Goal: Book appointment/travel/reservation

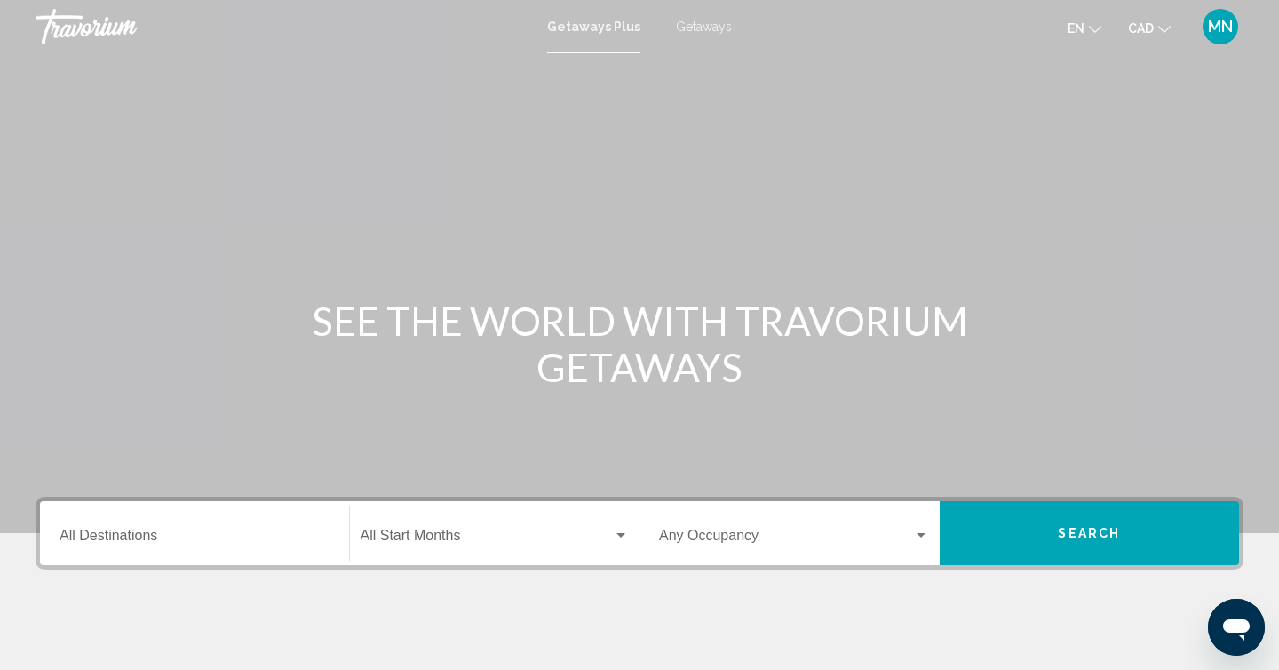
click at [693, 25] on span "Getaways" at bounding box center [704, 27] width 56 height 14
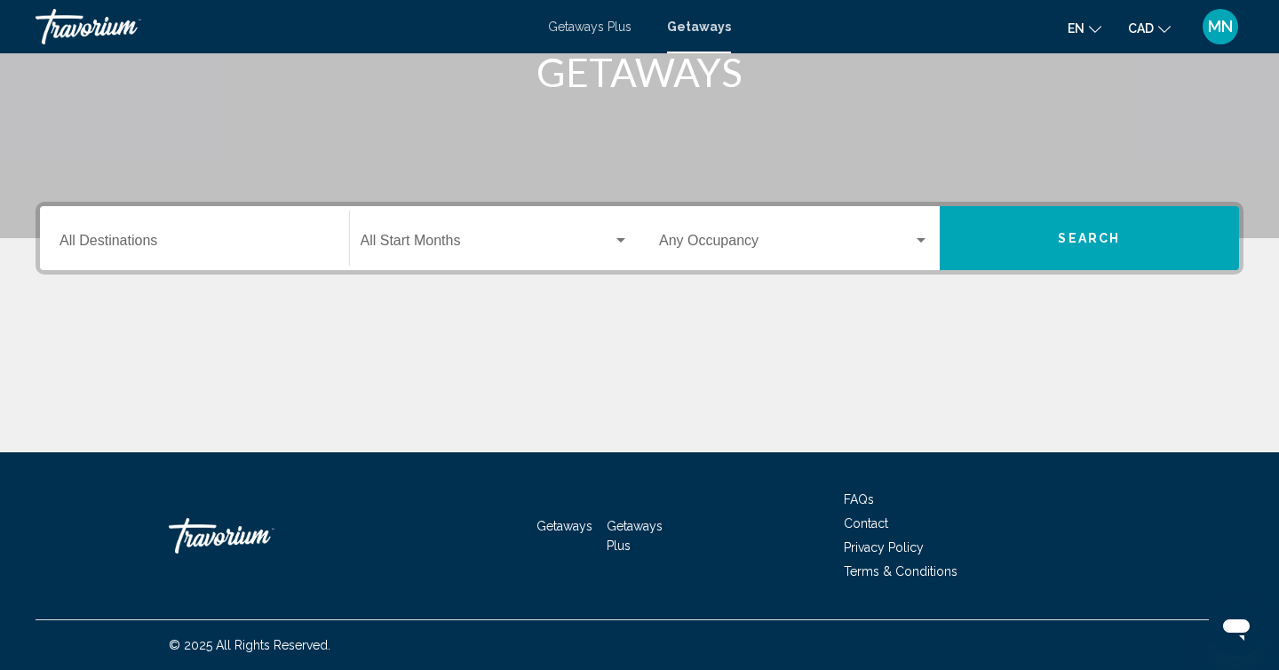
click at [147, 241] on input "Destination All Destinations" at bounding box center [195, 244] width 270 height 16
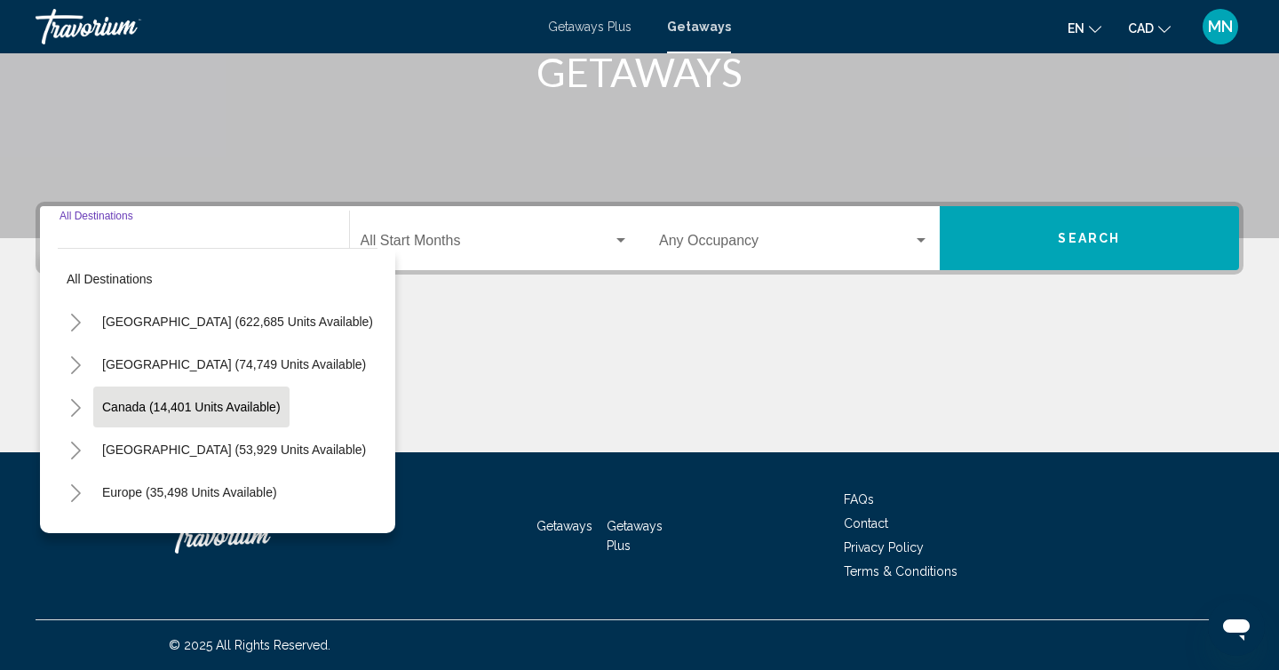
click at [261, 403] on span "Canada (14,401 units available)" at bounding box center [191, 407] width 179 height 14
type input "**********"
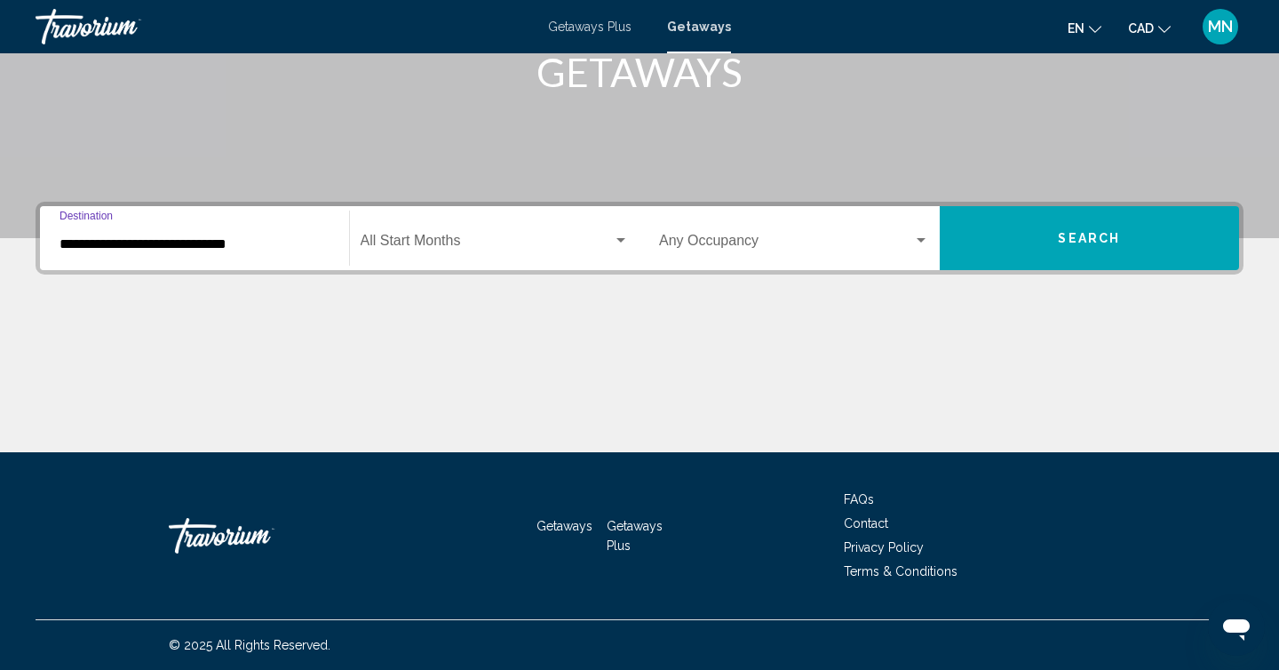
click at [1036, 231] on button "Search" at bounding box center [1090, 238] width 300 height 64
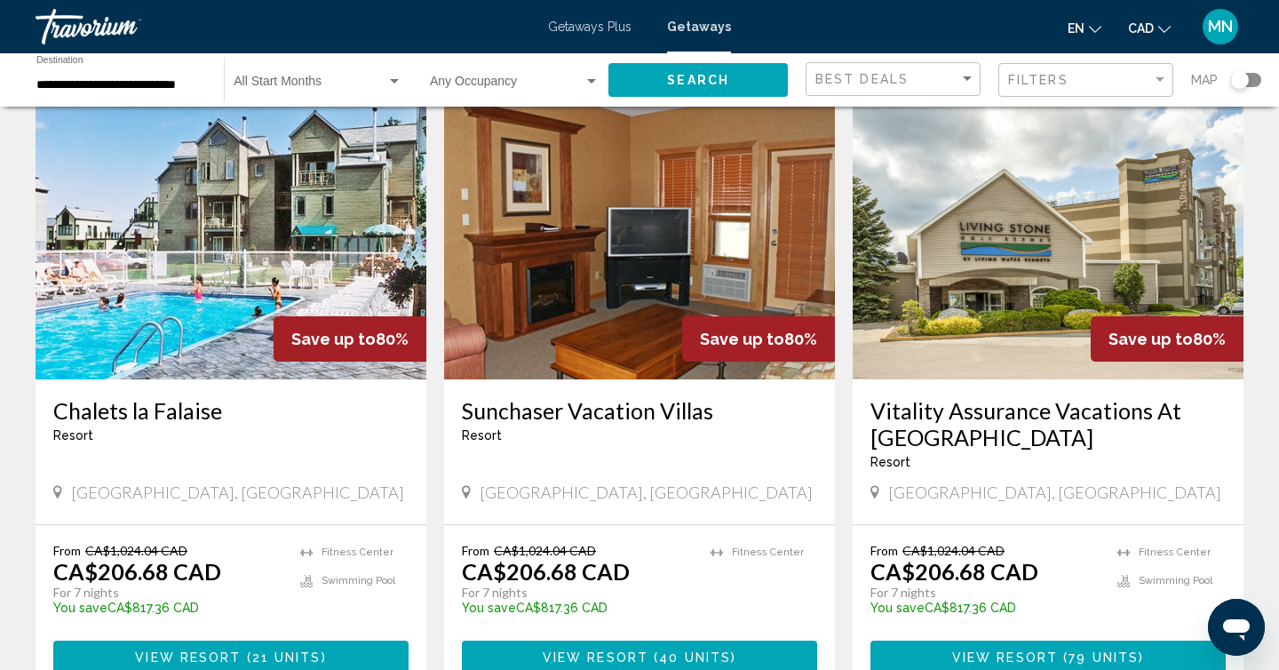
scroll to position [2016, 0]
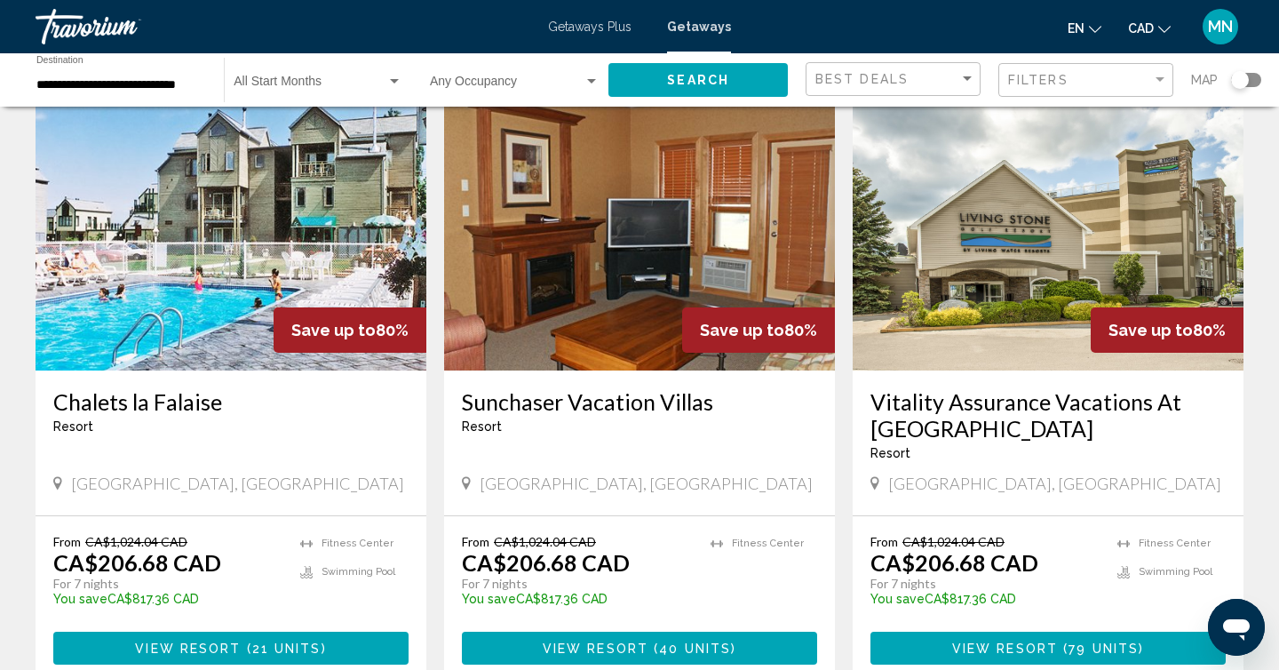
click at [528, 240] on img "Main content" at bounding box center [639, 228] width 391 height 284
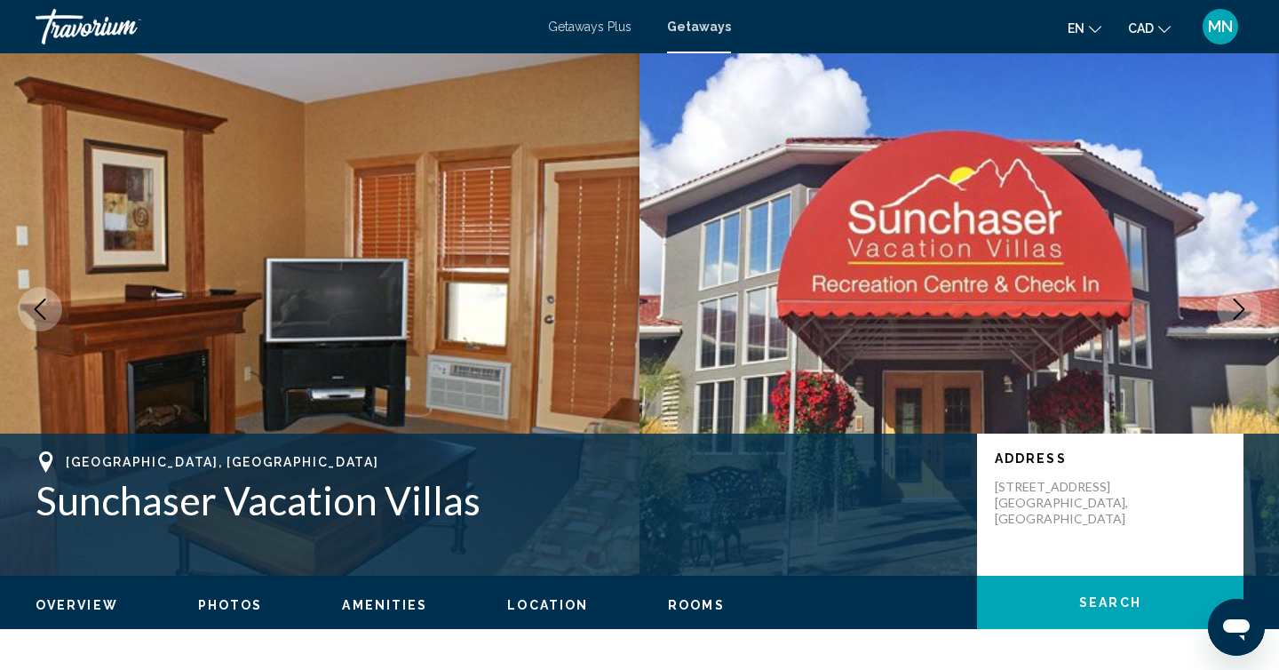
scroll to position [12, 0]
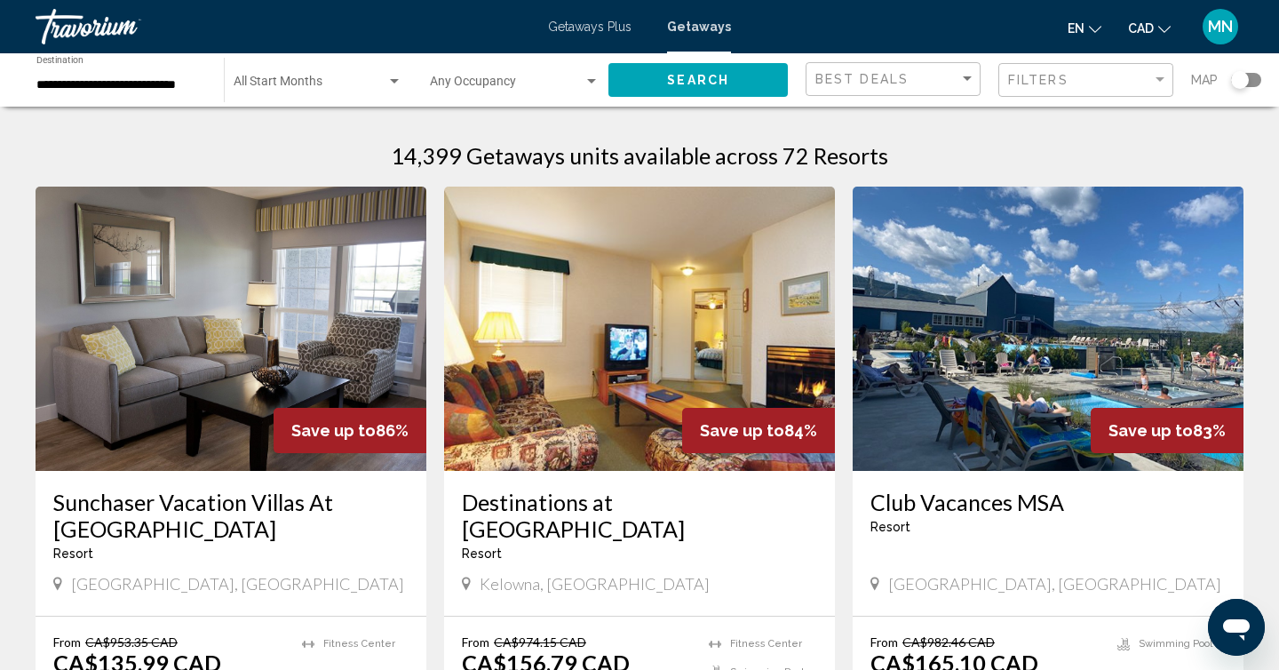
click at [179, 84] on input "**********" at bounding box center [121, 85] width 170 height 14
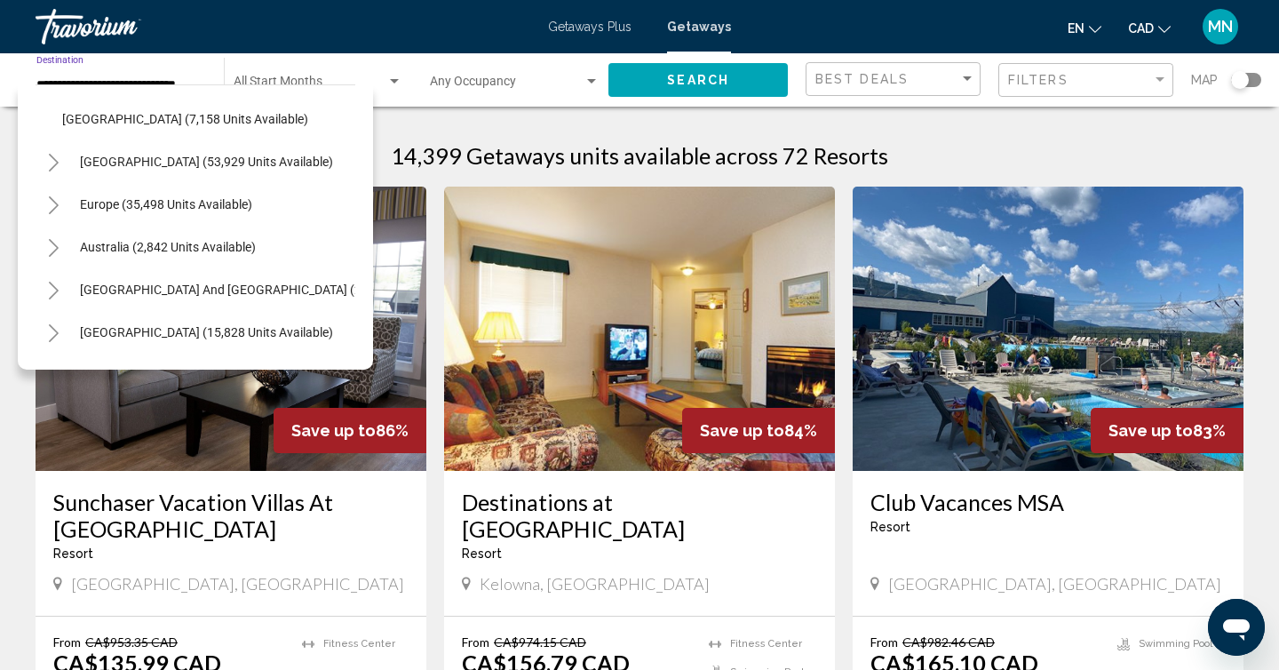
scroll to position [211, 0]
click at [195, 191] on button "Europe (35,498 units available)" at bounding box center [166, 203] width 190 height 41
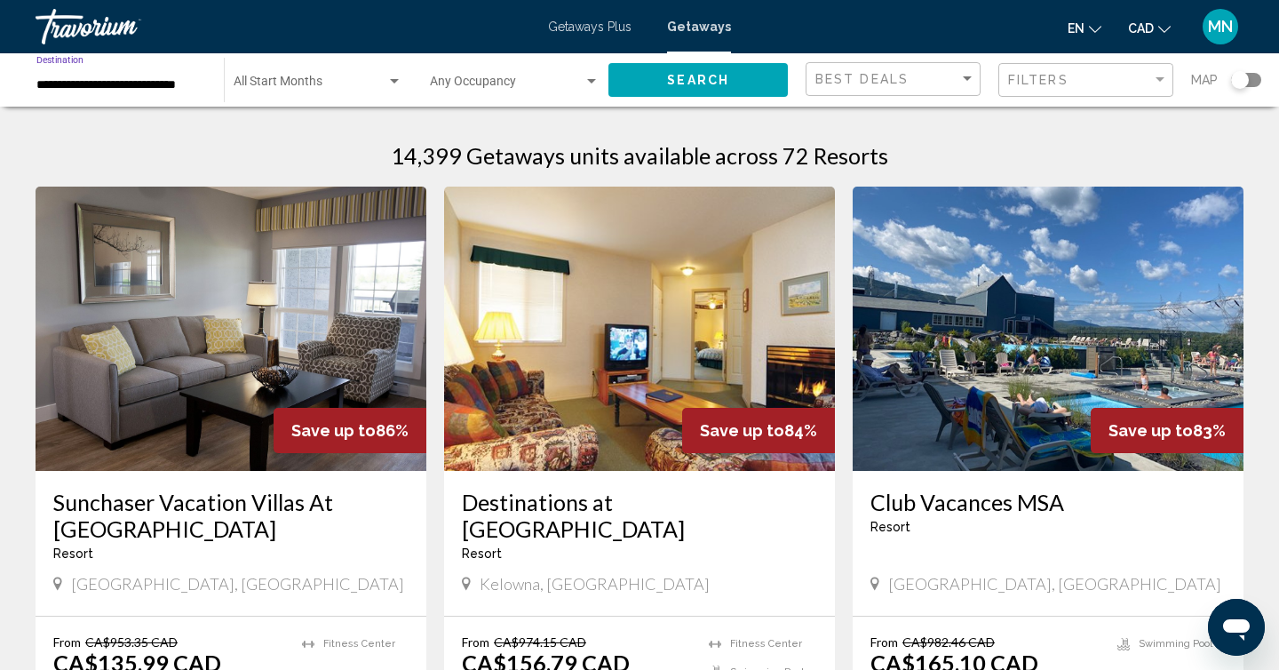
click at [168, 85] on input "**********" at bounding box center [121, 85] width 170 height 14
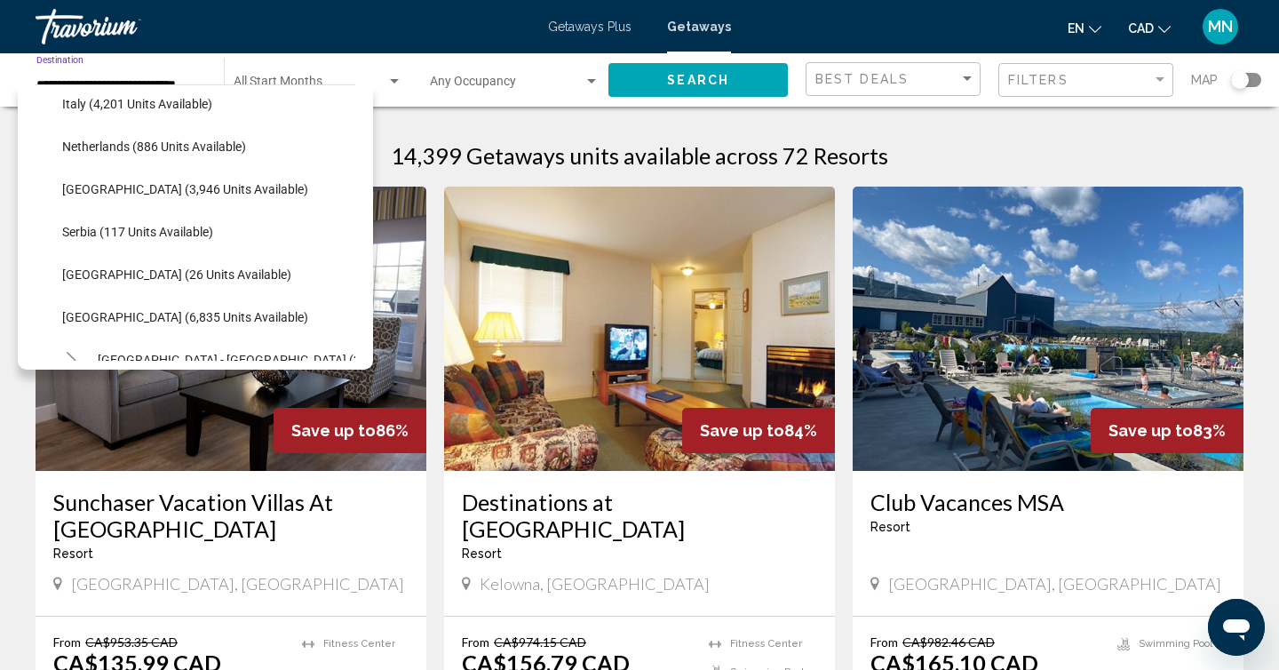
scroll to position [926, 0]
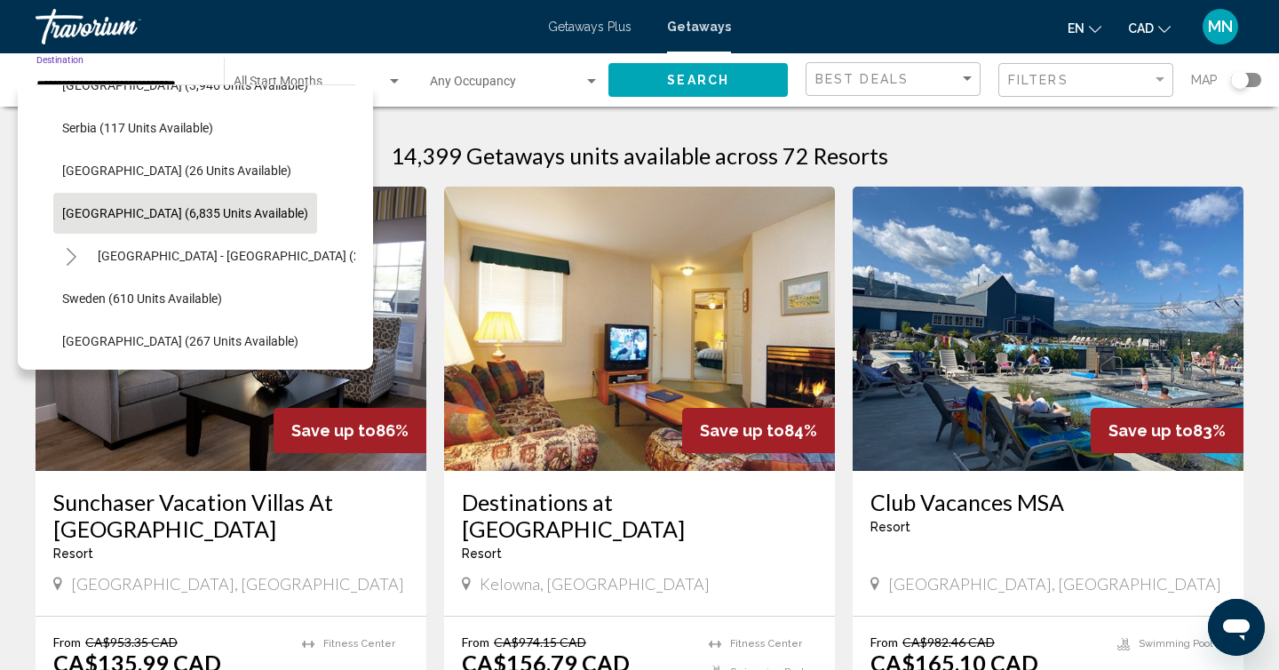
click at [106, 211] on span "[GEOGRAPHIC_DATA] (6,835 units available)" at bounding box center [185, 213] width 246 height 14
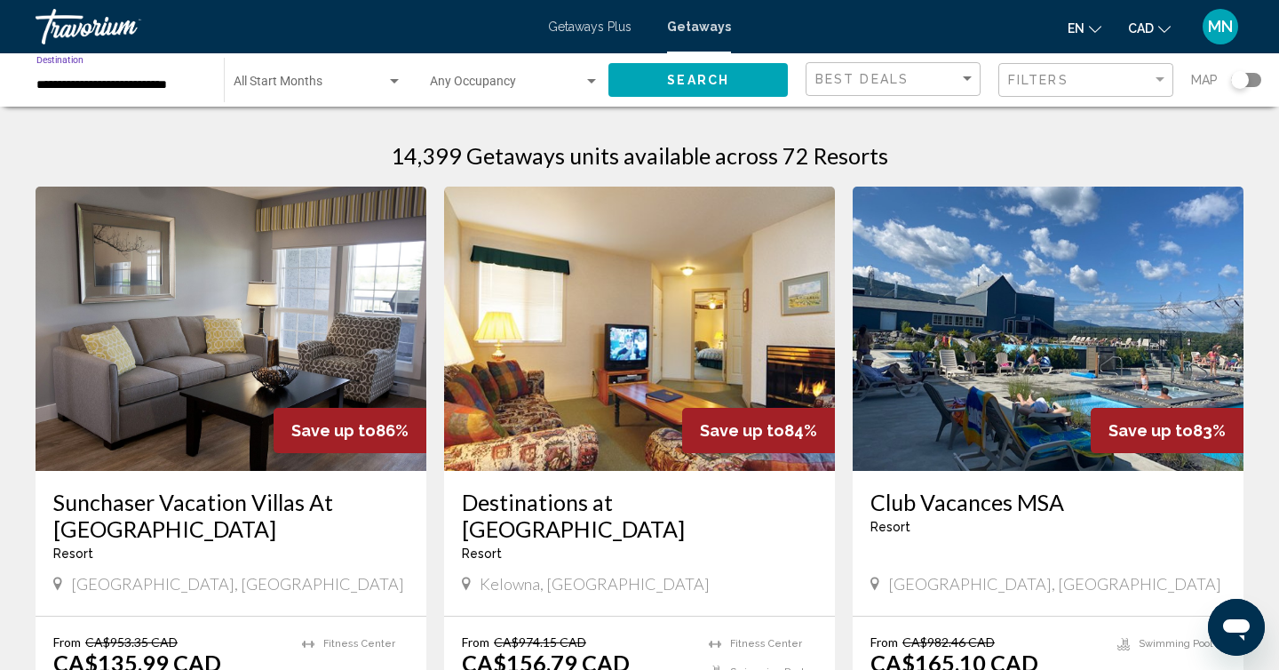
click at [685, 85] on span "Search" at bounding box center [698, 81] width 62 height 14
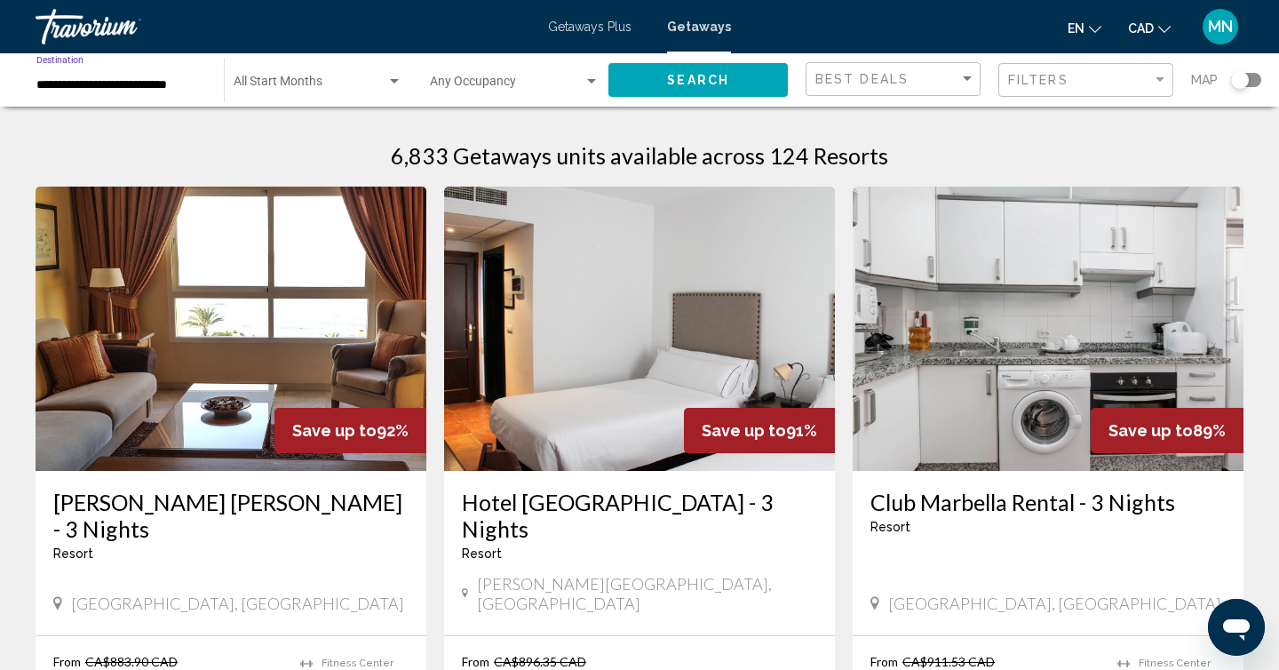
click at [116, 84] on input "**********" at bounding box center [121, 85] width 170 height 14
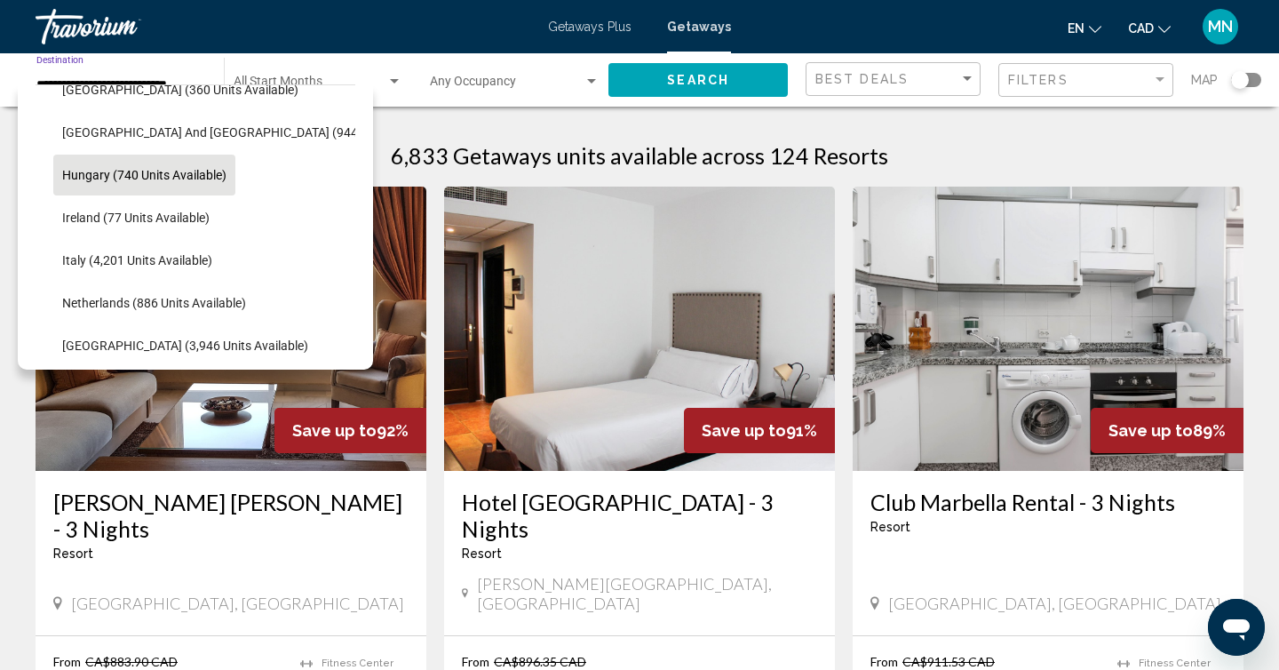
scroll to position [609, 0]
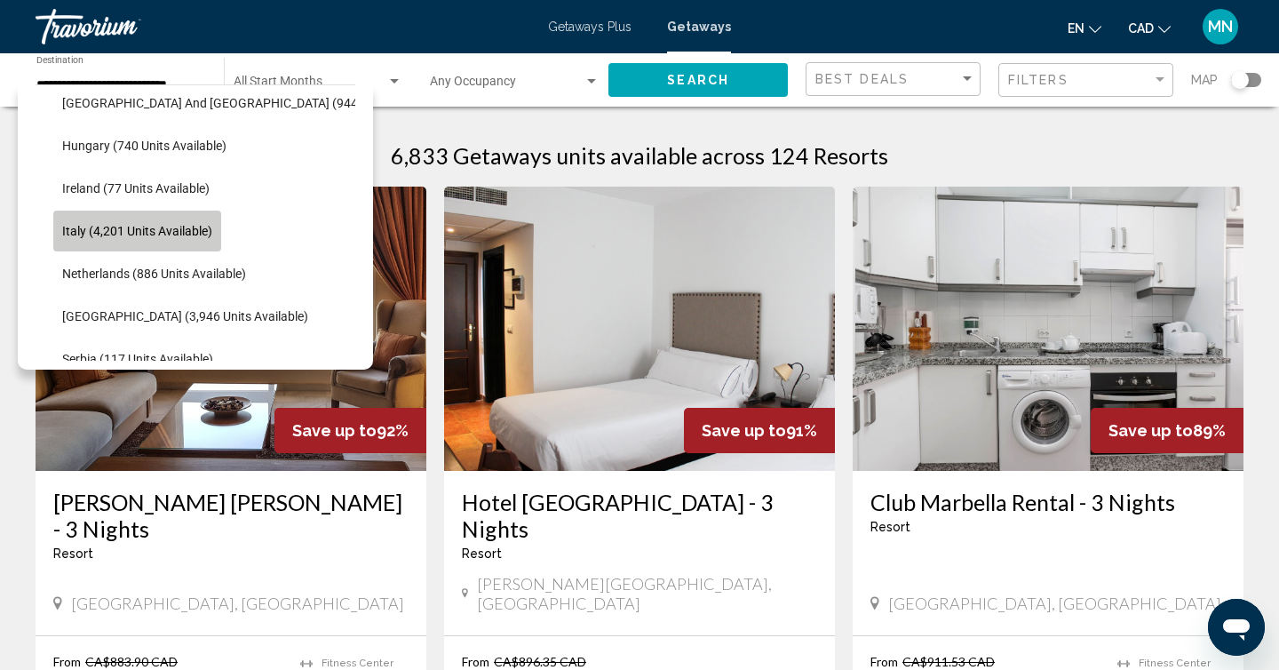
click at [147, 221] on button "Italy (4,201 units available)" at bounding box center [137, 231] width 168 height 41
type input "**********"
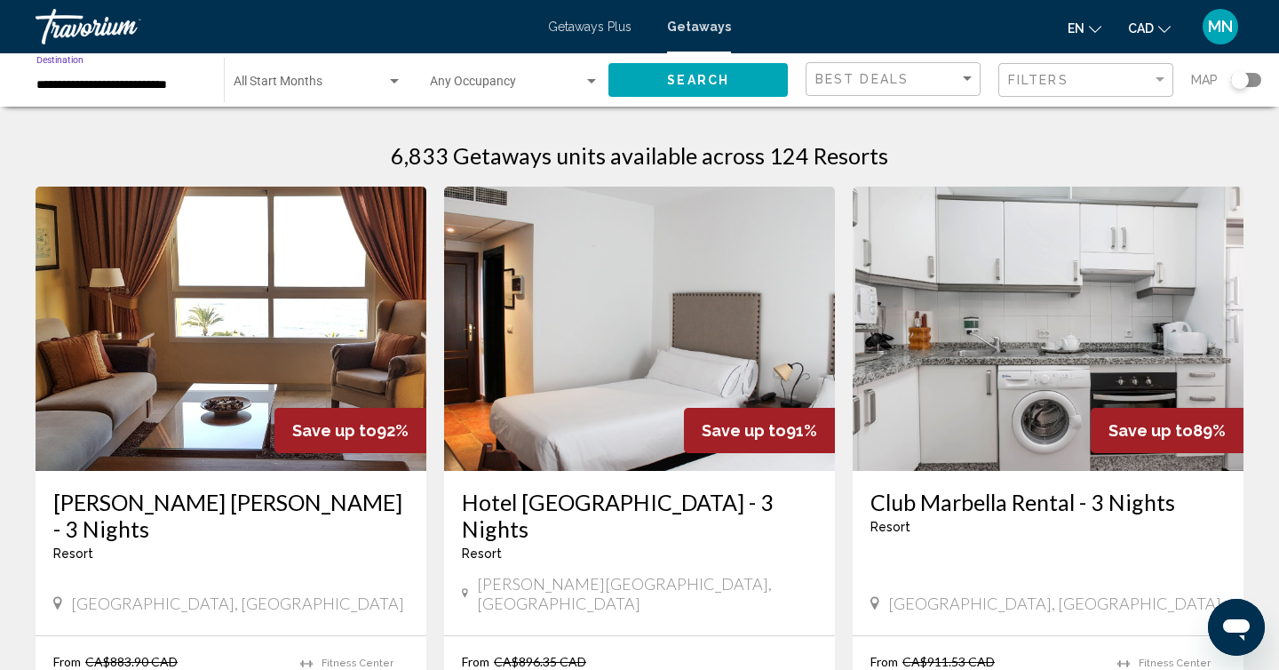
click at [680, 94] on button "Search" at bounding box center [698, 79] width 179 height 33
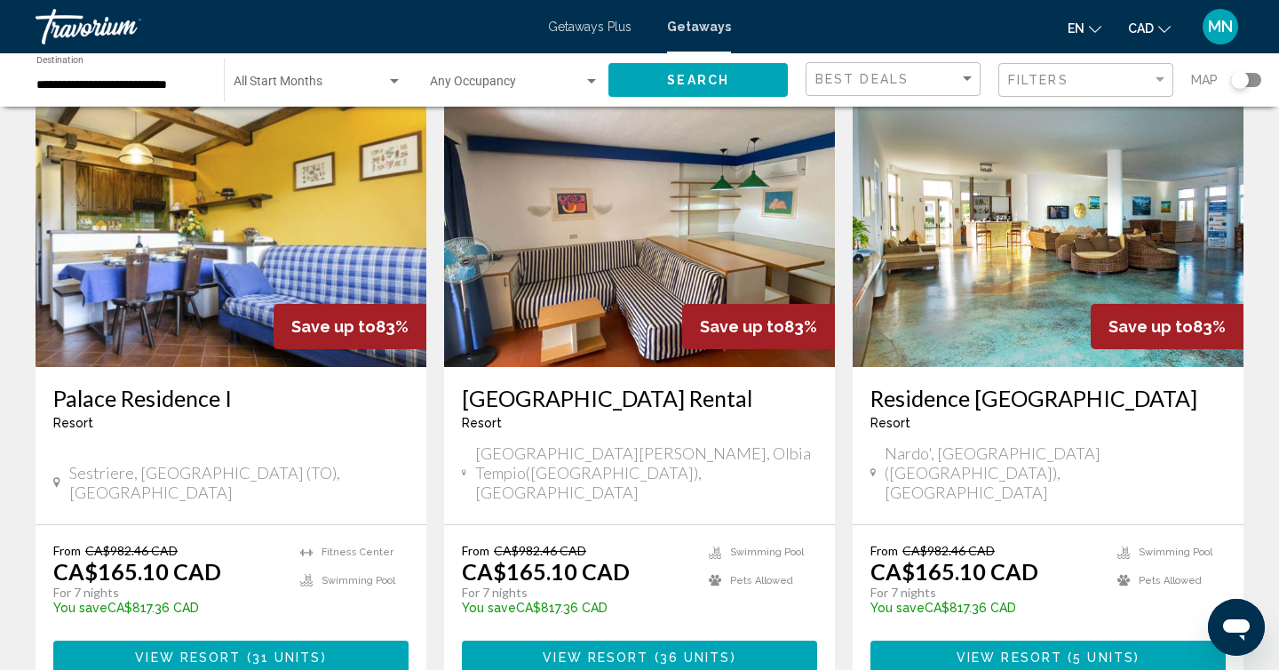
scroll to position [2225, 0]
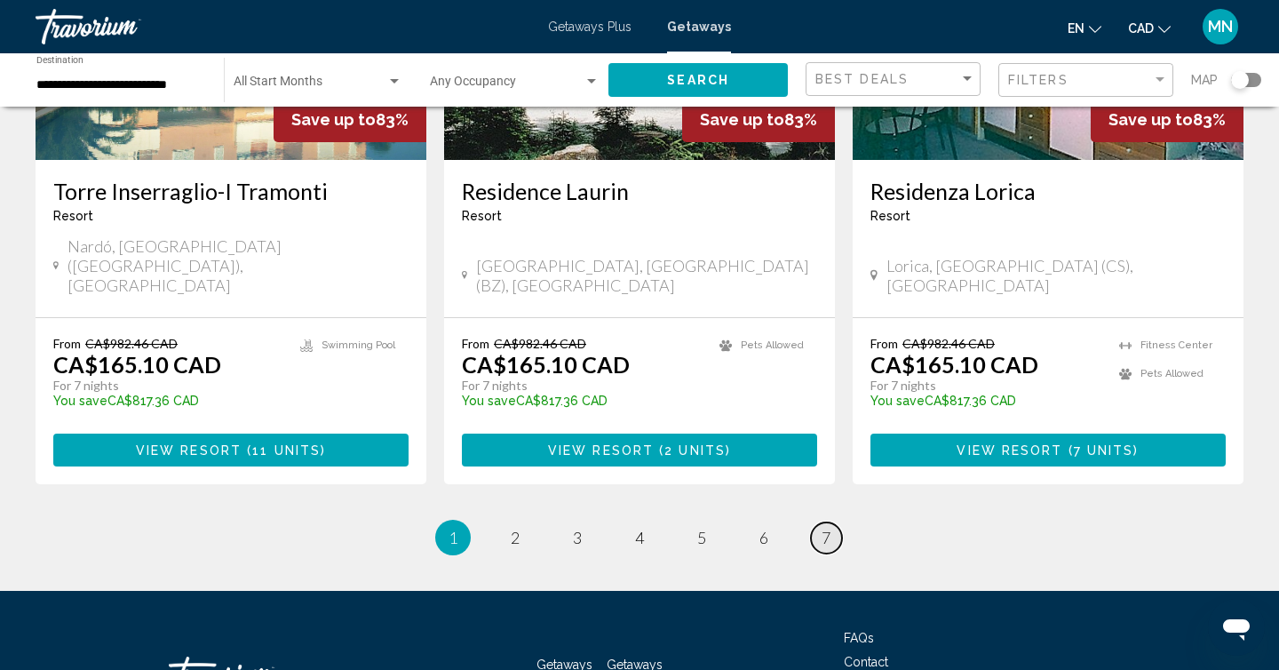
click at [824, 528] on span "7" at bounding box center [826, 538] width 9 height 20
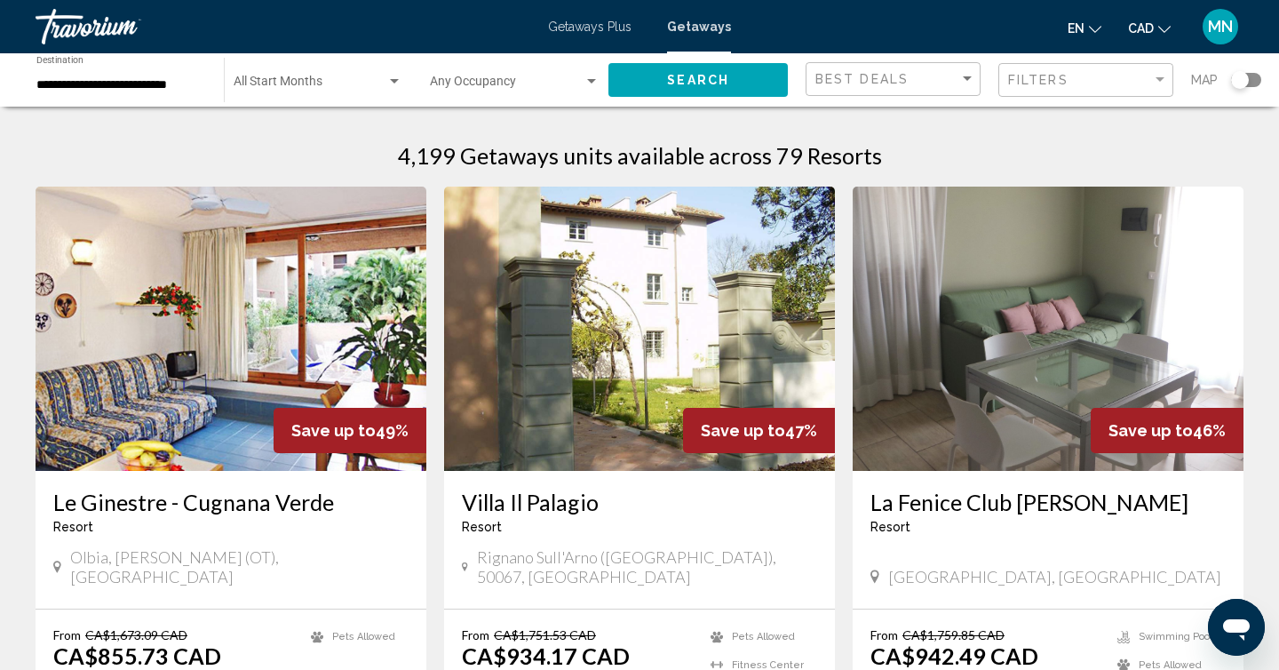
click at [616, 30] on span "Getaways Plus" at bounding box center [590, 27] width 84 height 14
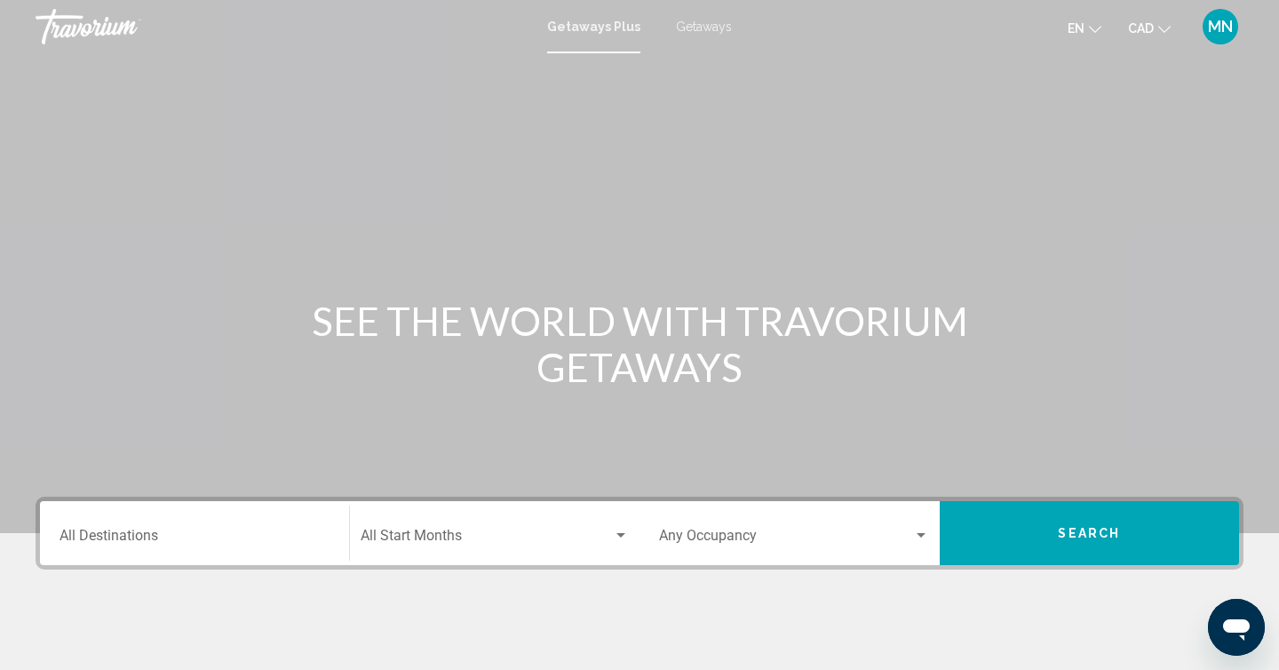
click at [599, 23] on span "Getaways Plus" at bounding box center [593, 27] width 93 height 14
click at [144, 541] on input "Destination All Destinations" at bounding box center [195, 539] width 270 height 16
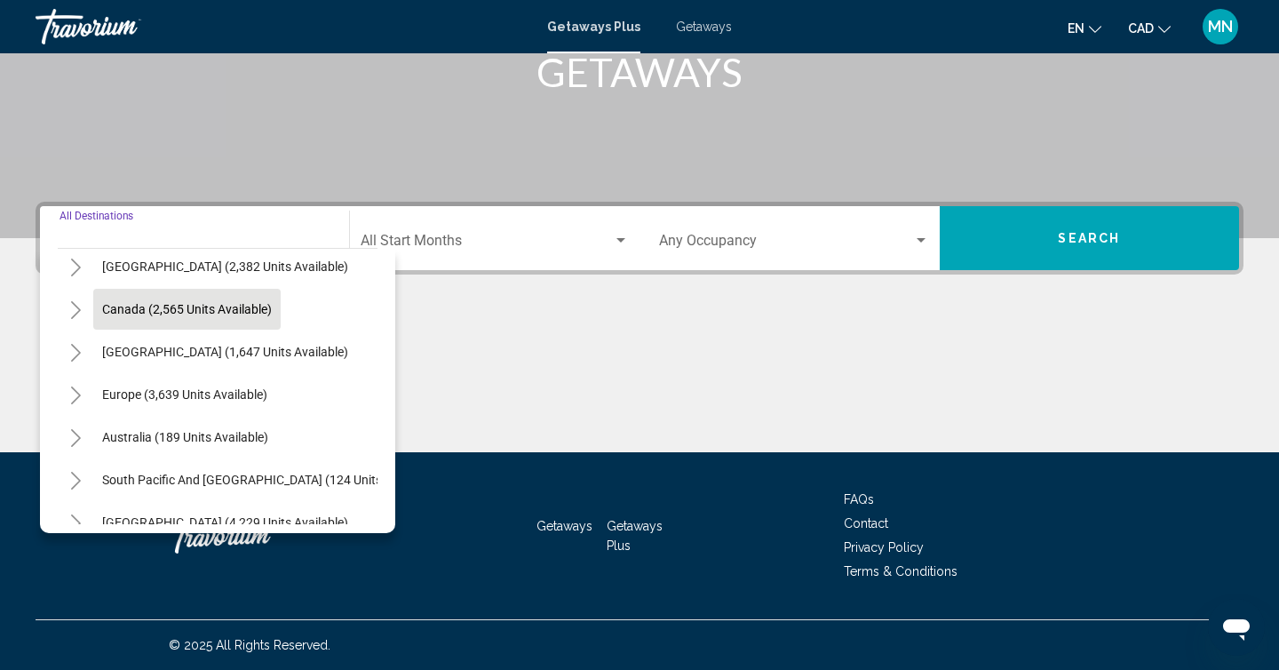
scroll to position [99, 0]
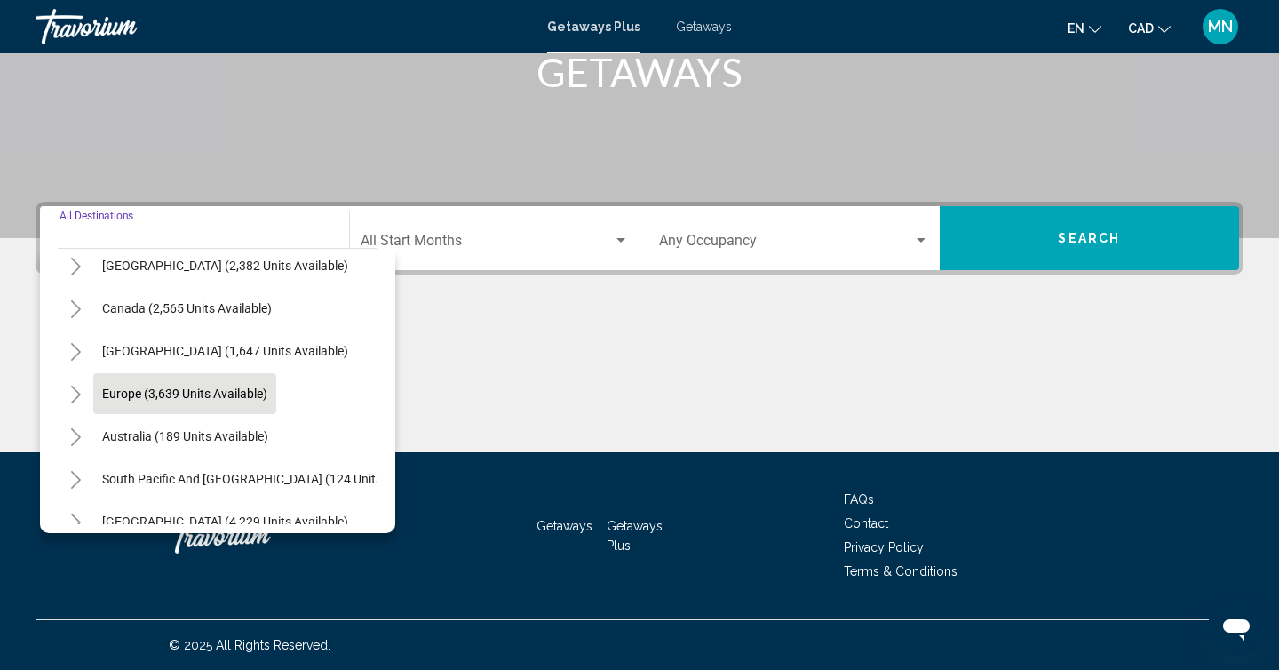
click at [181, 390] on span "Europe (3,639 units available)" at bounding box center [184, 393] width 165 height 14
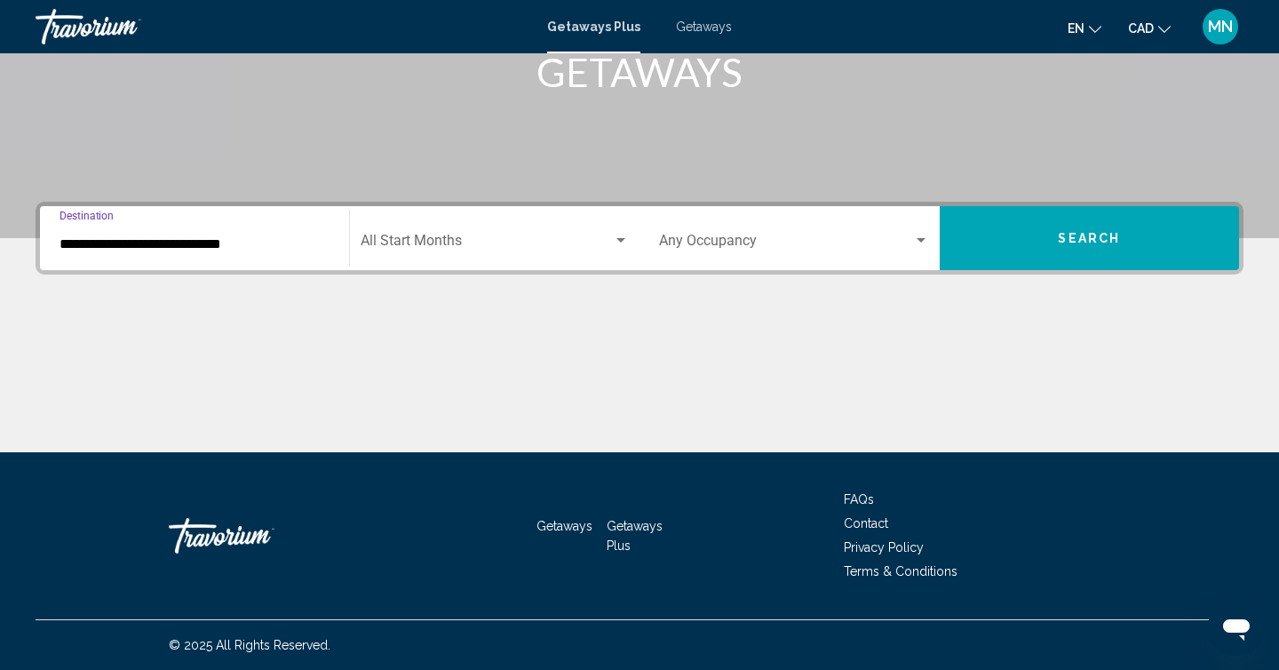
click at [109, 243] on input "**********" at bounding box center [195, 244] width 270 height 16
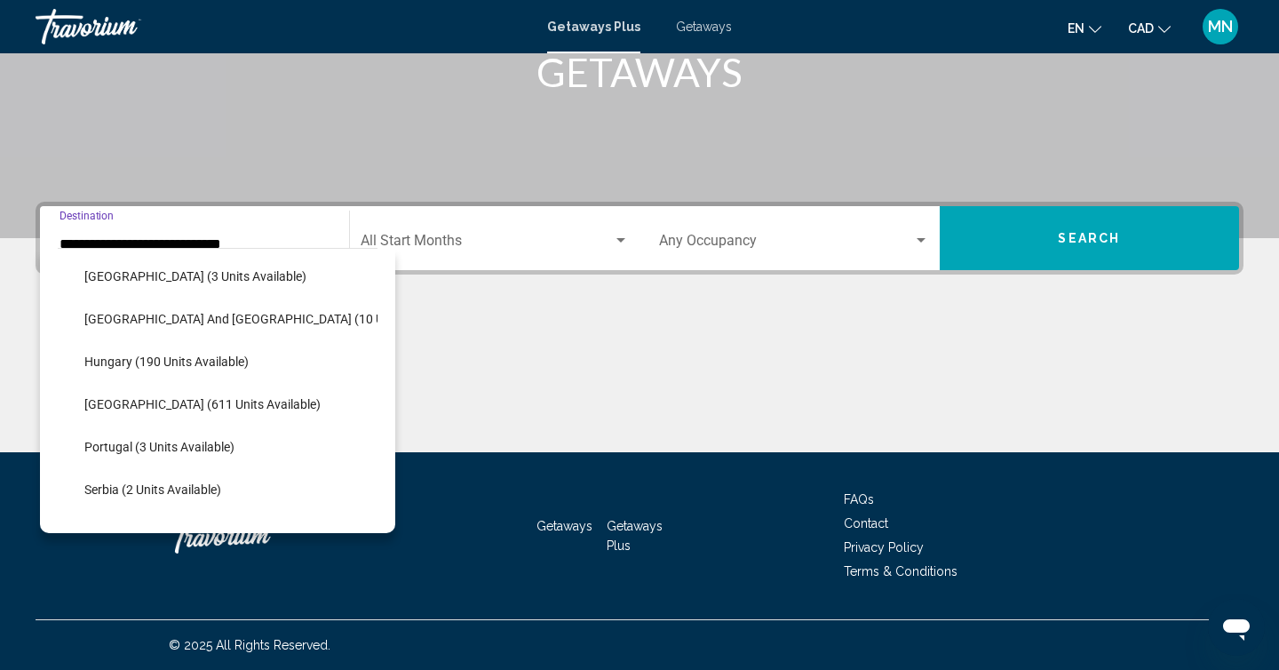
scroll to position [515, 0]
click at [186, 400] on span "[GEOGRAPHIC_DATA] (611 units available)" at bounding box center [202, 403] width 236 height 14
type input "**********"
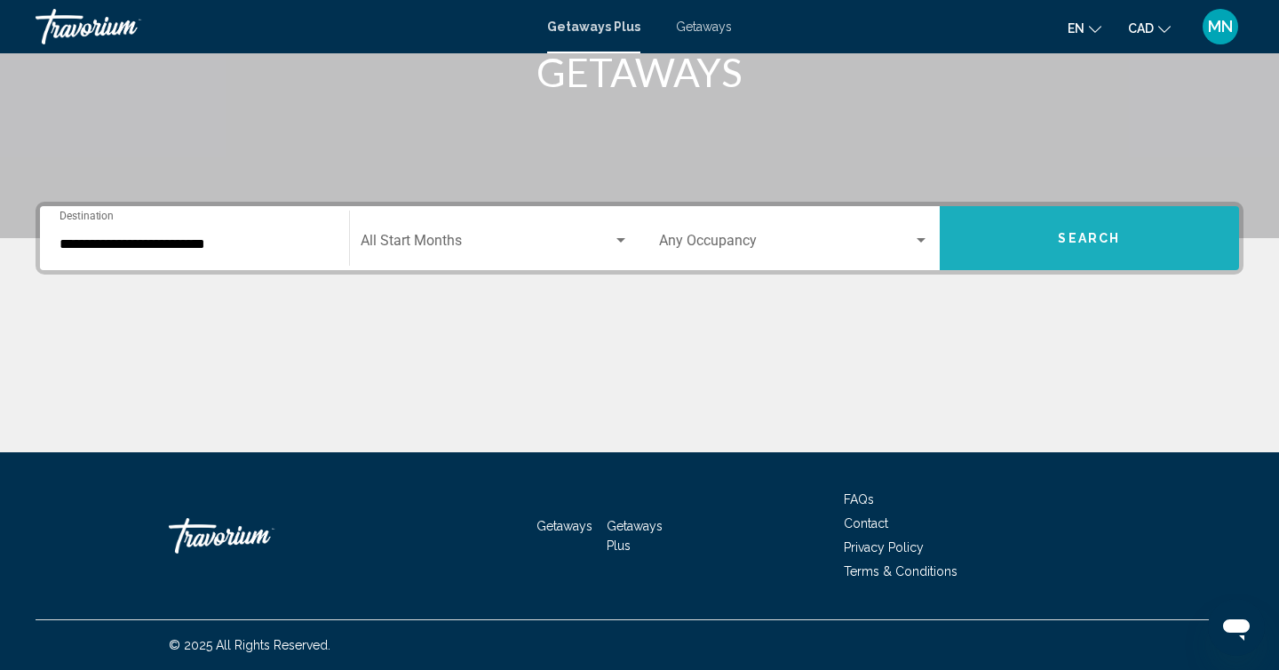
click at [1016, 246] on button "Search" at bounding box center [1090, 238] width 300 height 64
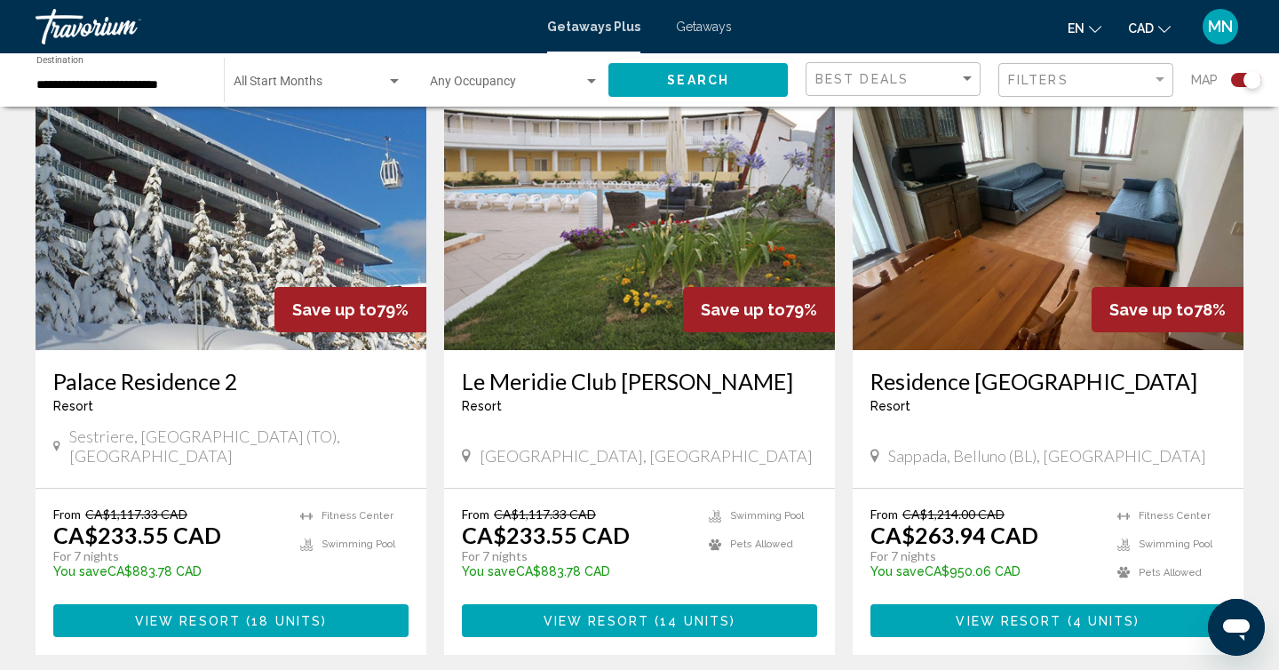
scroll to position [2606, 0]
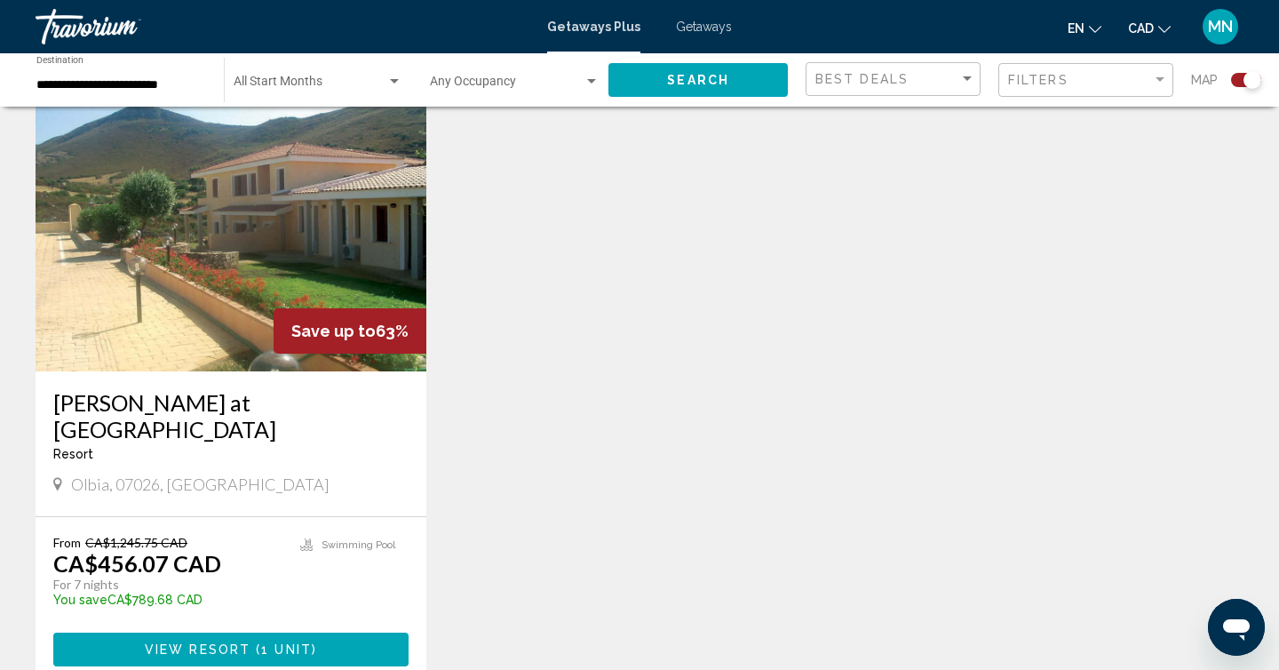
scroll to position [1298, 0]
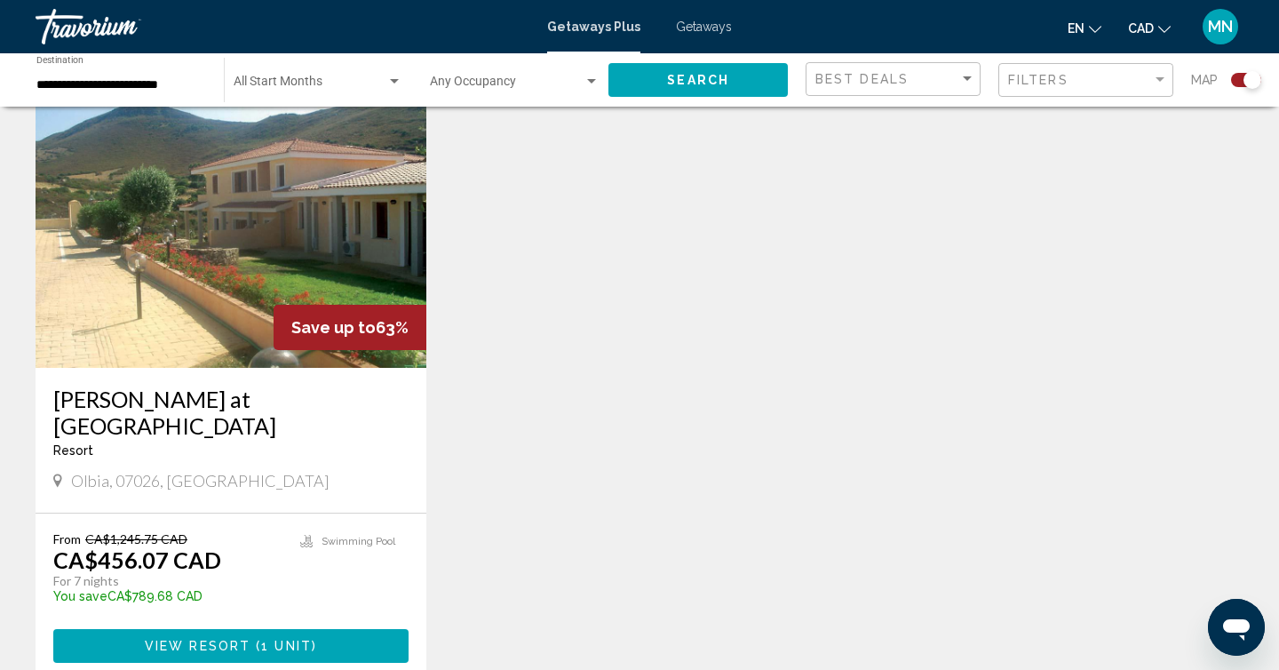
click at [227, 266] on img "Main content" at bounding box center [231, 226] width 391 height 284
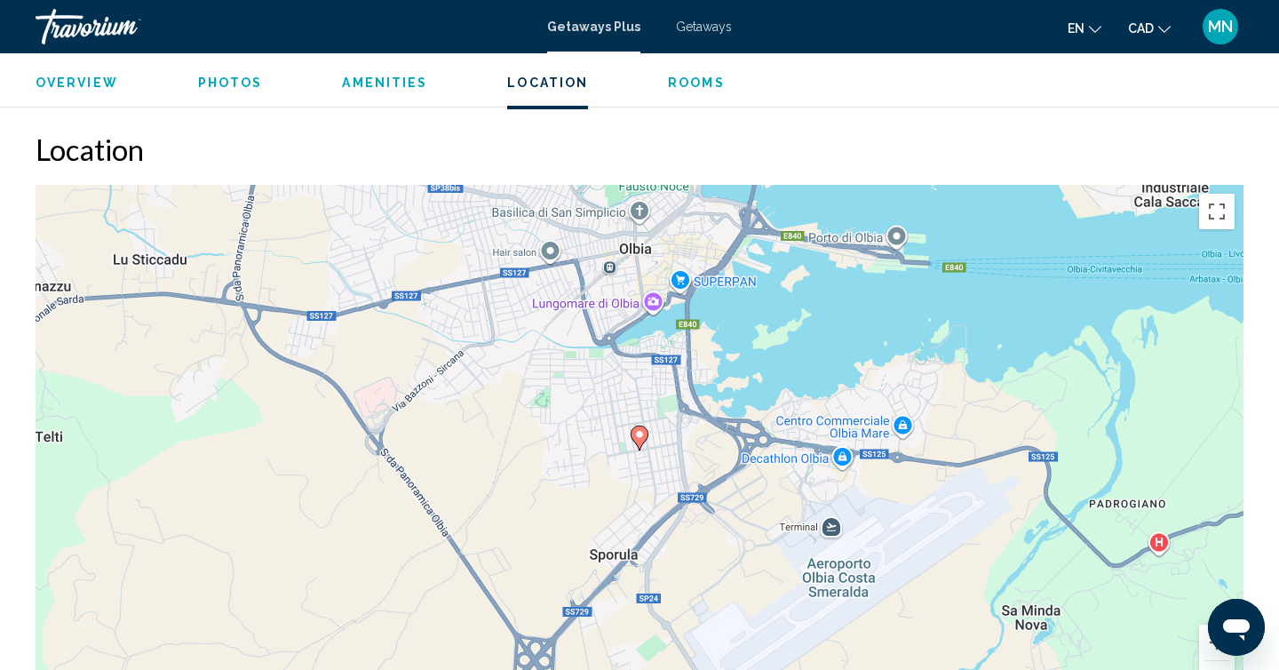
scroll to position [2268, 0]
